Goal: Check status

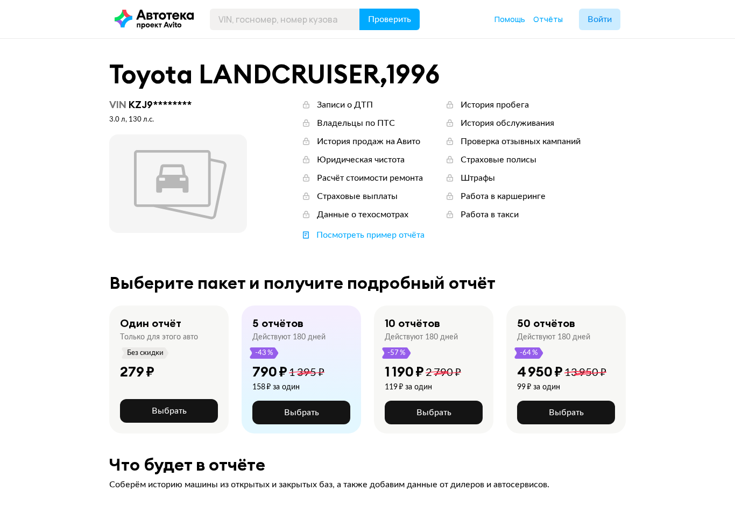
click at [553, 15] on span "Отчёты" at bounding box center [548, 19] width 30 height 10
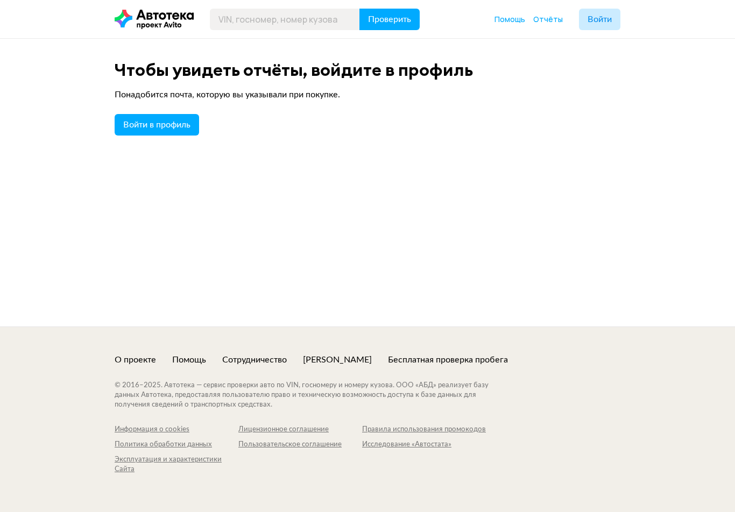
click at [170, 125] on span "Войти в профиль" at bounding box center [156, 125] width 67 height 9
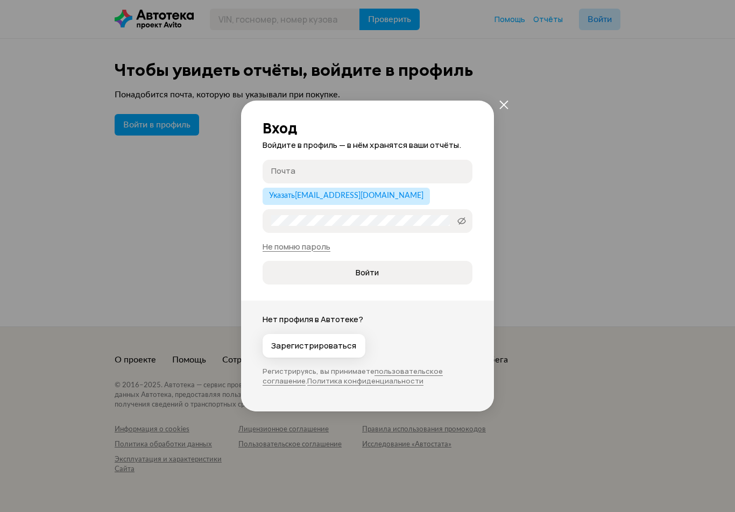
click at [328, 172] on input "Почта" at bounding box center [369, 171] width 196 height 11
click at [347, 202] on button "Указать [EMAIL_ADDRESS][DOMAIN_NAME]" at bounding box center [346, 196] width 167 height 17
type input "[EMAIL_ADDRESS][DOMAIN_NAME]"
click at [503, 105] on icon "закрыть" at bounding box center [503, 104] width 9 height 9
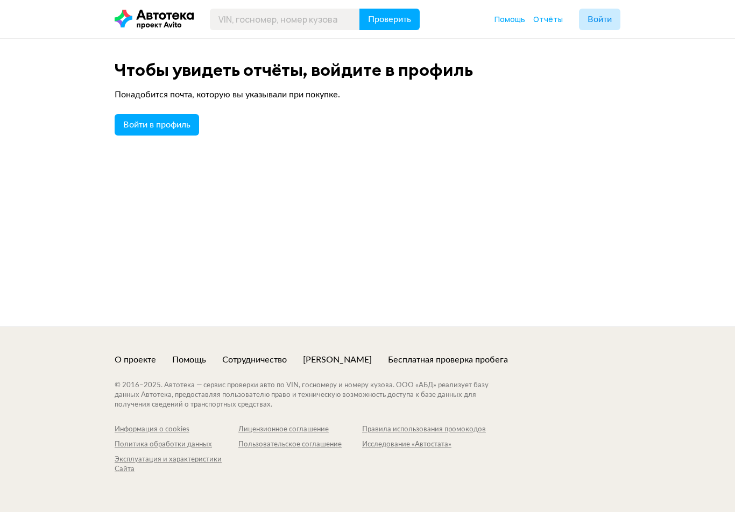
click at [594, 20] on span "Войти" at bounding box center [600, 19] width 24 height 9
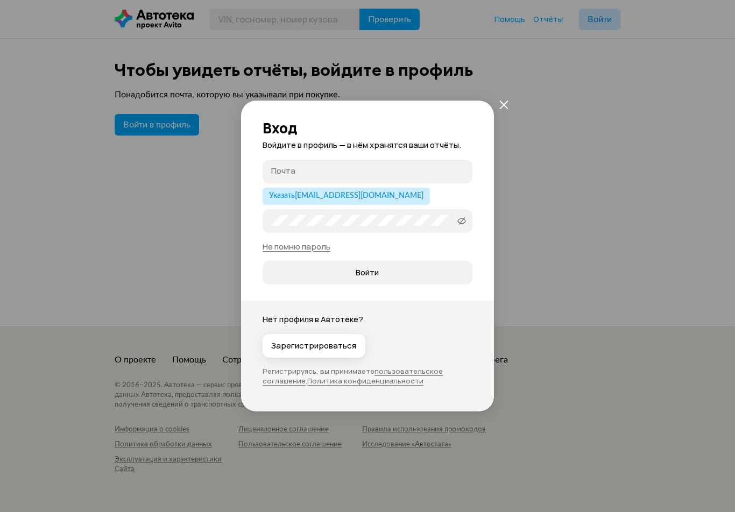
click at [299, 173] on input "Почта" at bounding box center [369, 171] width 196 height 11
click at [305, 175] on input "Почта" at bounding box center [369, 171] width 196 height 11
click at [345, 202] on button "Указать [EMAIL_ADDRESS][DOMAIN_NAME]" at bounding box center [346, 196] width 167 height 17
type input "[EMAIL_ADDRESS][DOMAIN_NAME]"
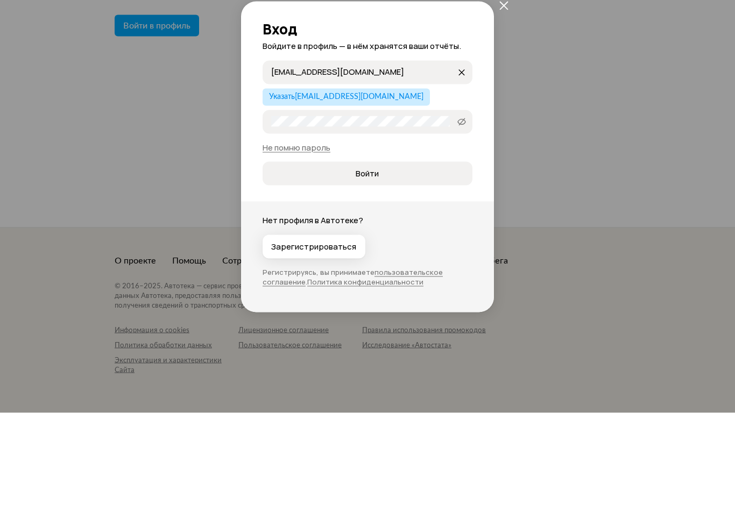
click at [307, 241] on link "Не помню пароль" at bounding box center [297, 246] width 68 height 11
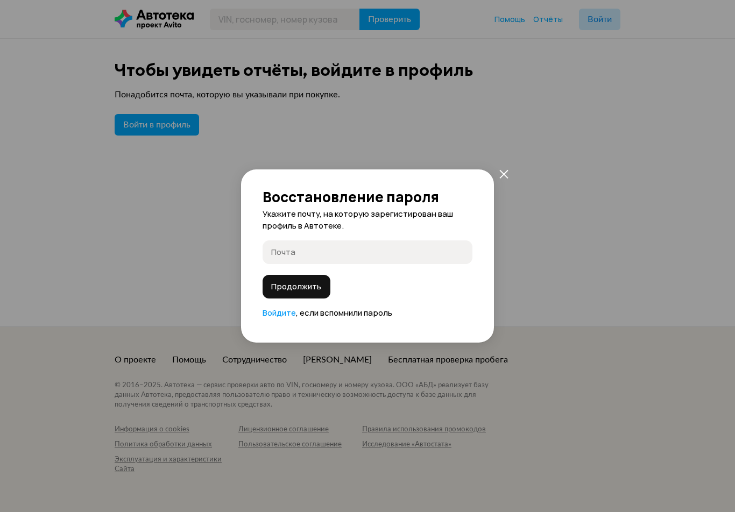
click at [320, 253] on input "Почта" at bounding box center [369, 251] width 196 height 11
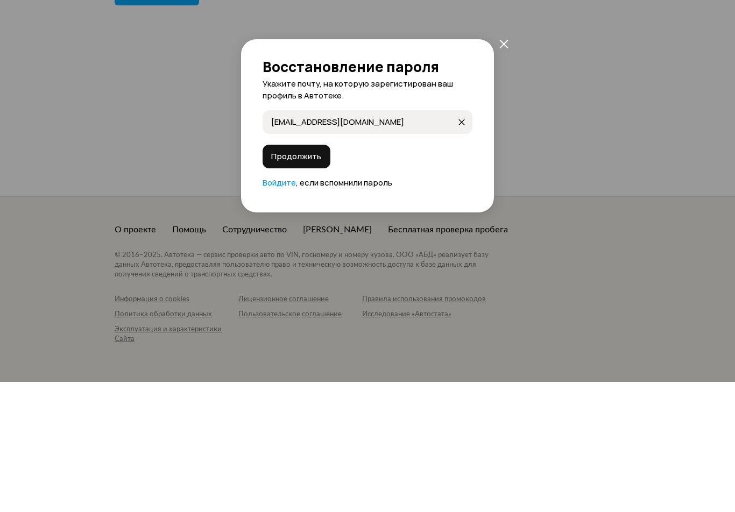
type input "[EMAIL_ADDRESS][DOMAIN_NAME]"
click at [295, 281] on span "Продолжить" at bounding box center [296, 286] width 50 height 11
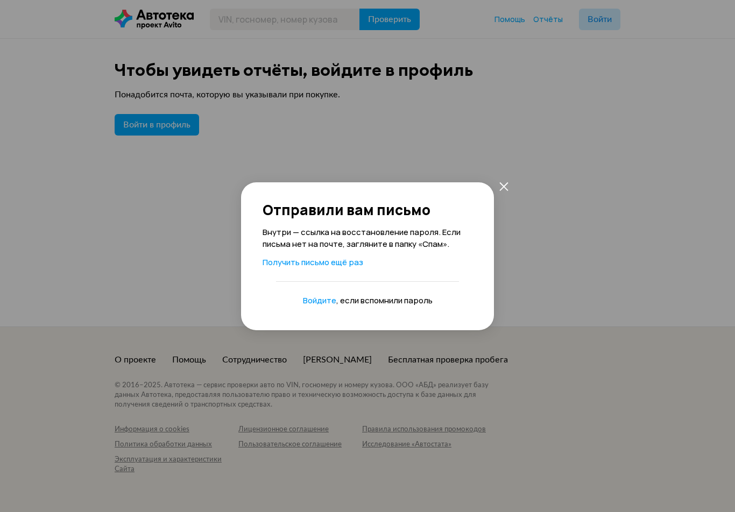
click at [322, 302] on link "Войдите" at bounding box center [319, 300] width 33 height 11
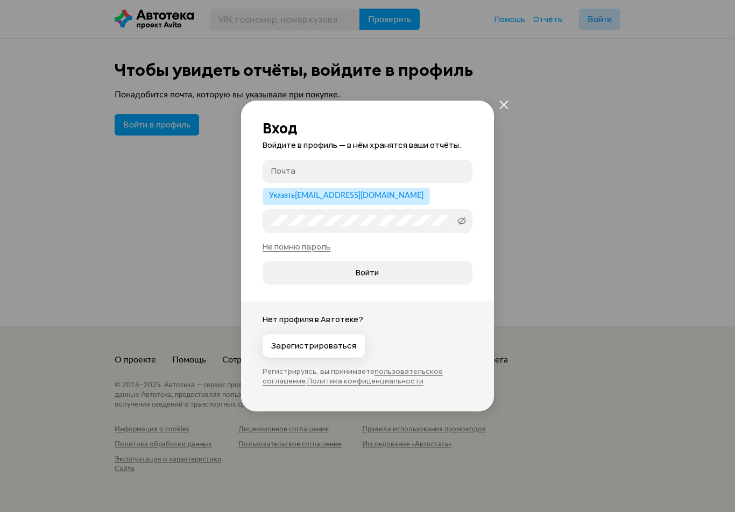
click at [321, 168] on input "Почта" at bounding box center [369, 171] width 196 height 11
click at [360, 199] on span "Указать [EMAIL_ADDRESS][DOMAIN_NAME]" at bounding box center [346, 196] width 154 height 8
type input "[EMAIL_ADDRESS][DOMAIN_NAME]"
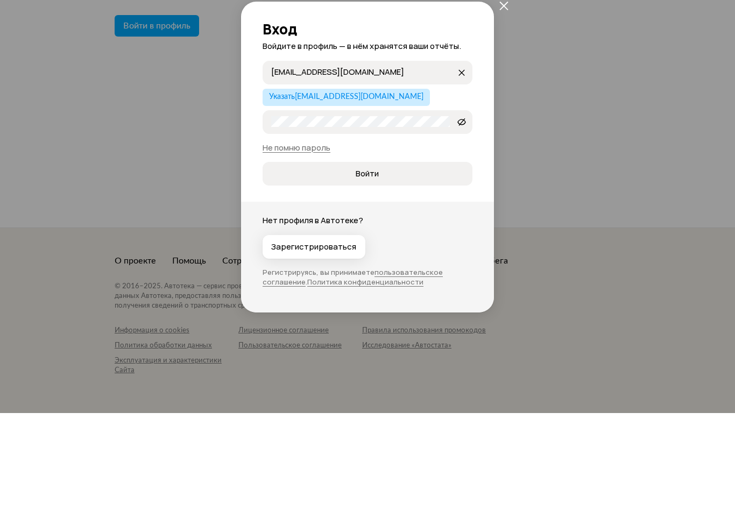
click at [362, 267] on span "Войти" at bounding box center [367, 272] width 23 height 11
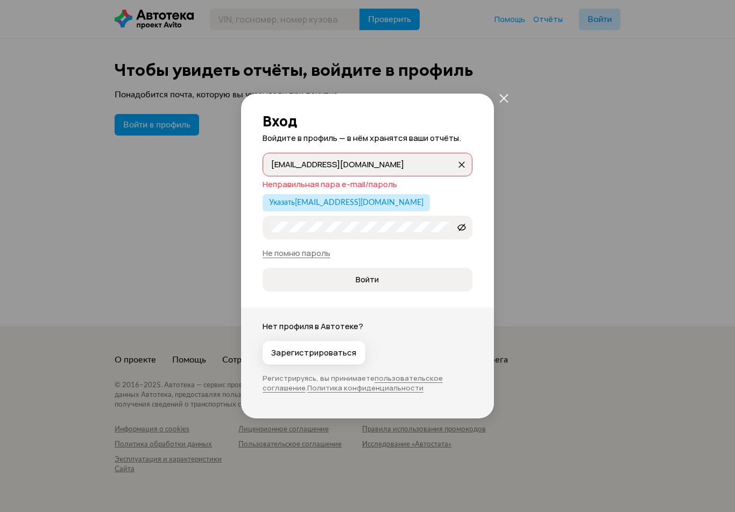
click at [502, 97] on icon "закрыть" at bounding box center [503, 98] width 9 height 9
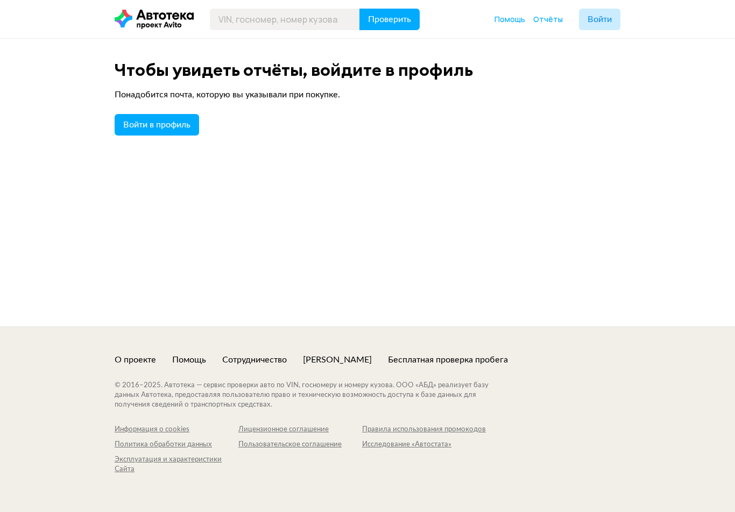
click at [170, 124] on span "Войти в профиль" at bounding box center [156, 125] width 67 height 9
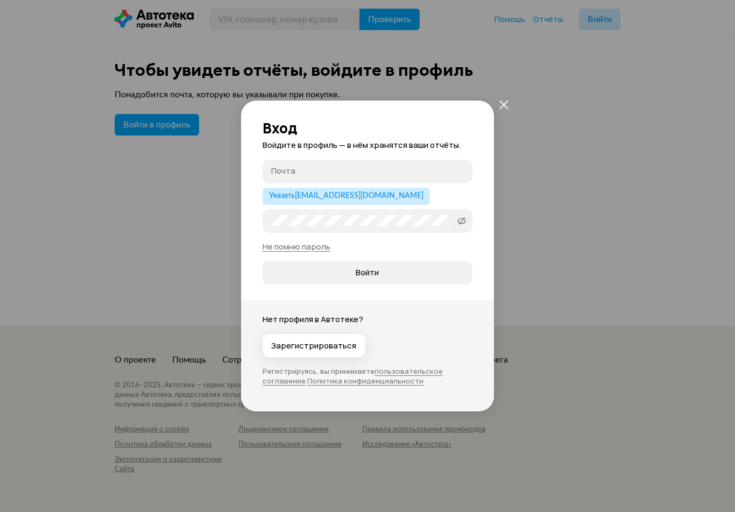
click at [313, 172] on input "Почта" at bounding box center [369, 171] width 196 height 11
click at [338, 200] on span "Указать [EMAIL_ADDRESS][DOMAIN_NAME]" at bounding box center [346, 196] width 154 height 8
type input "[EMAIL_ADDRESS][DOMAIN_NAME]"
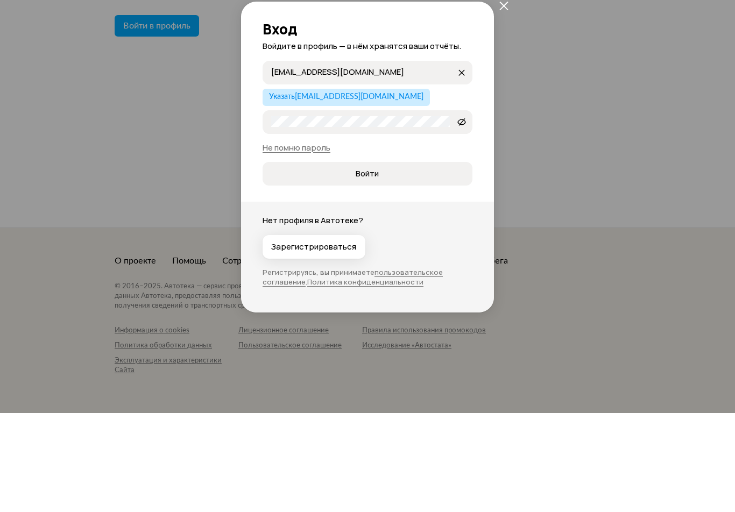
click at [372, 261] on button "Войти" at bounding box center [368, 273] width 210 height 24
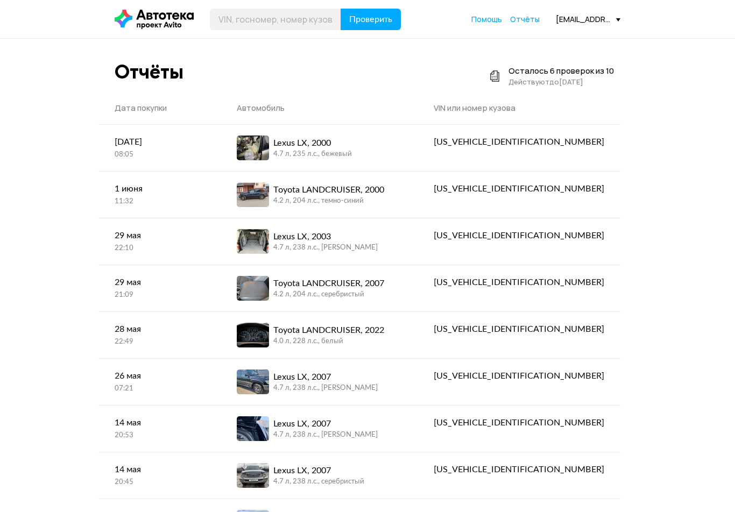
click at [577, 236] on div "[US_VEHICLE_IDENTIFICATION_NUMBER]" at bounding box center [519, 235] width 171 height 13
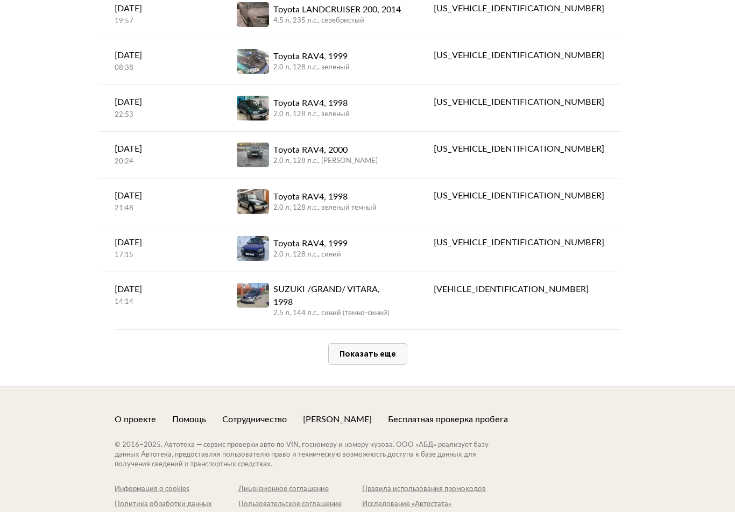
scroll to position [2144, 0]
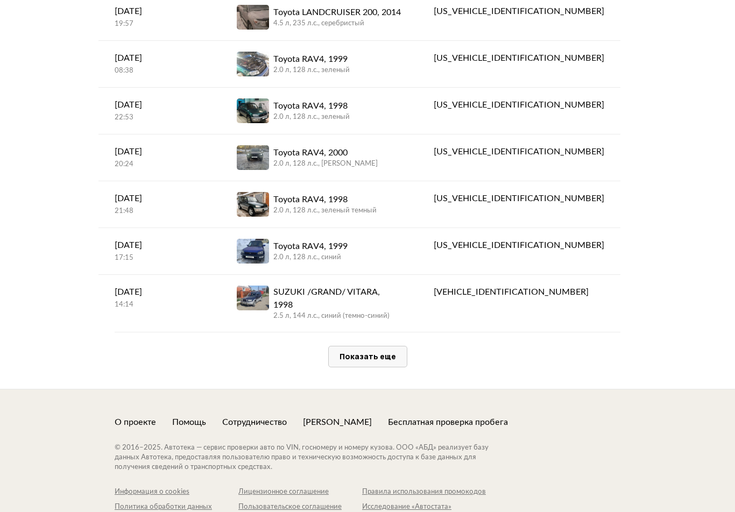
click at [376, 351] on span "Показать еще" at bounding box center [368, 356] width 57 height 10
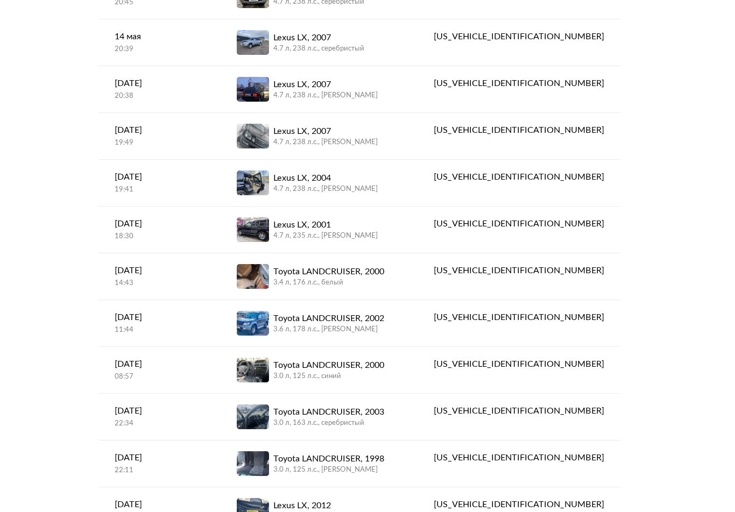
scroll to position [480, 0]
click at [369, 274] on div "Toyota LANDCRUISER, 2000" at bounding box center [328, 272] width 111 height 13
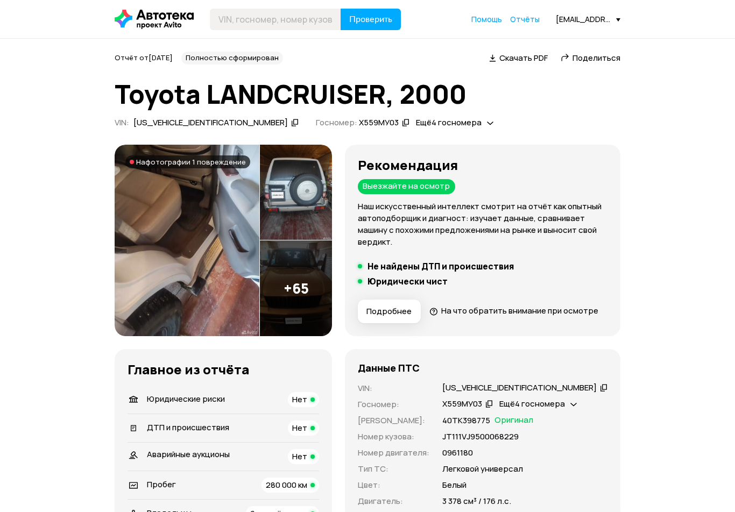
click at [322, 216] on img at bounding box center [296, 193] width 72 height 96
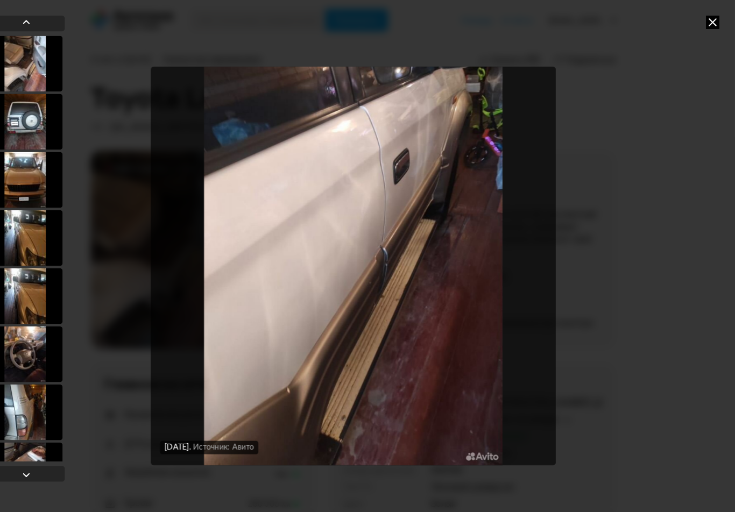
click at [707, 22] on icon at bounding box center [713, 21] width 13 height 13
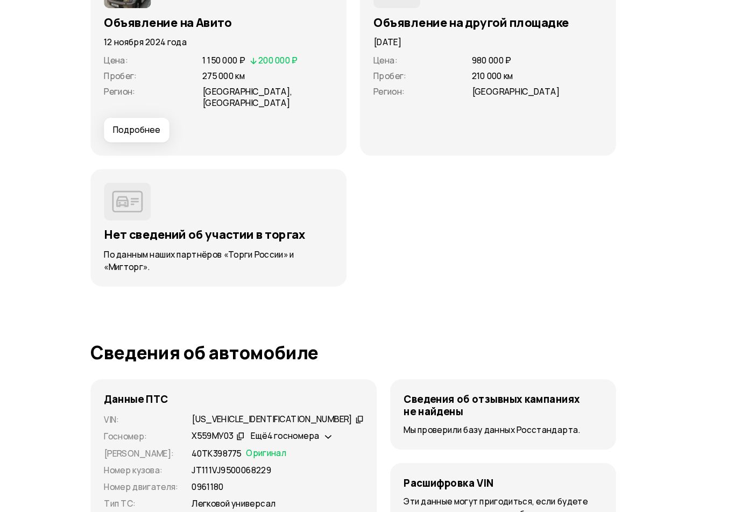
scroll to position [3534, 0]
